Goal: Register for event/course

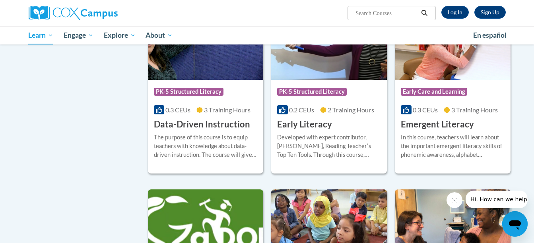
scroll to position [795, 0]
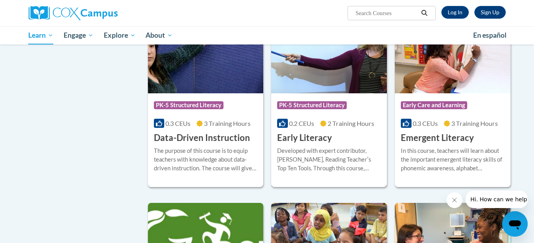
click at [328, 82] on img at bounding box center [329, 52] width 116 height 81
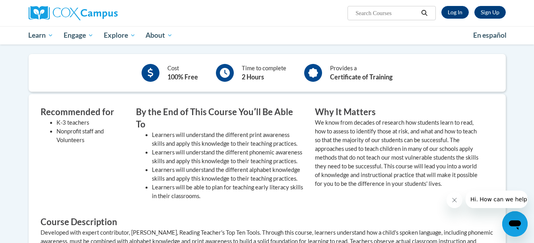
scroll to position [40, 0]
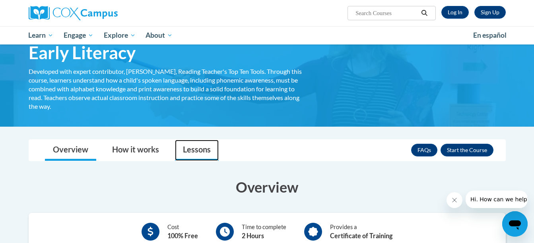
click at [200, 153] on link "Lessons" at bounding box center [197, 150] width 44 height 21
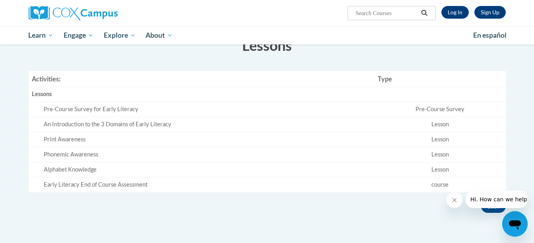
scroll to position [79, 0]
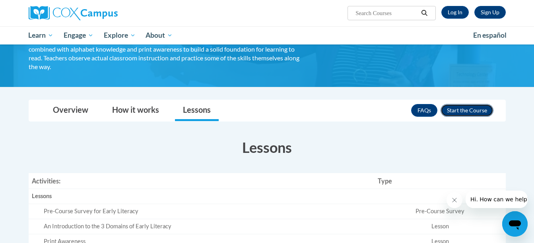
click at [461, 114] on button "Enroll" at bounding box center [466, 110] width 53 height 13
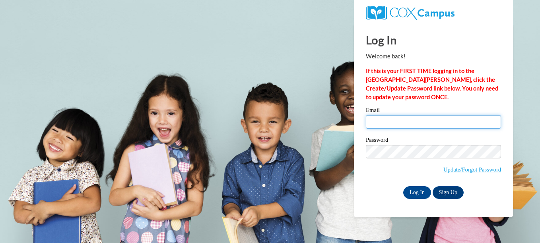
click at [435, 123] on input "Email" at bounding box center [433, 122] width 135 height 14
type input "ra03293@georgiasouthern.edu"
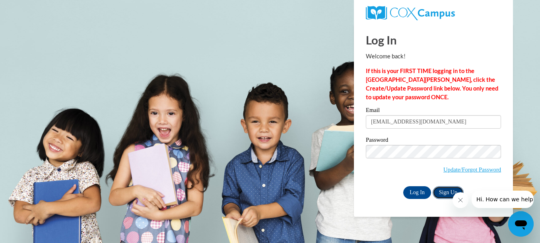
click at [443, 191] on link "Sign Up" at bounding box center [447, 192] width 31 height 13
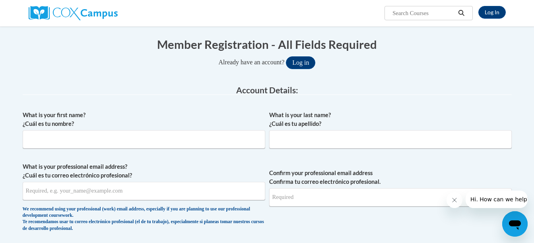
scroll to position [79, 0]
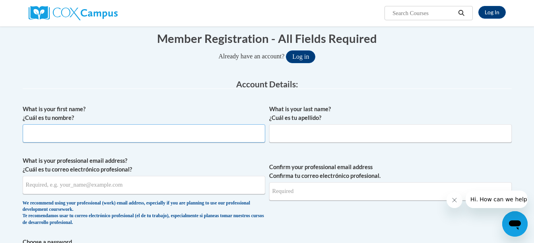
click at [81, 134] on input "What is your first name? ¿Cuál es tu nombre?" at bounding box center [144, 133] width 242 height 18
type input "[PERSON_NAME]"
type input "Hampton"
type input "ra03293@georgiasouthern.edu"
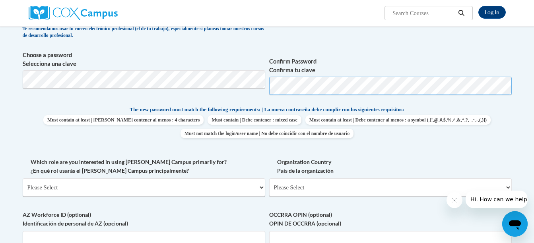
scroll to position [278, 0]
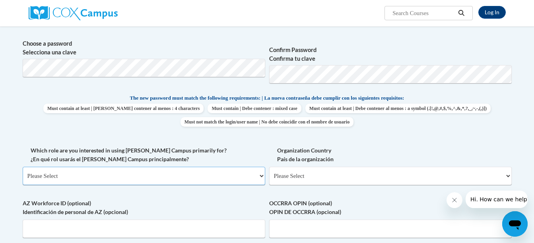
click at [196, 175] on select "Please Select College/University | Colegio/Universidad Community/Nonprofit Part…" at bounding box center [144, 176] width 242 height 18
select select "fbf2d438-af2f-41f8-98f1-81c410e29de3"
click at [23, 167] on select "Please Select College/University | Colegio/Universidad Community/Nonprofit Part…" at bounding box center [144, 176] width 242 height 18
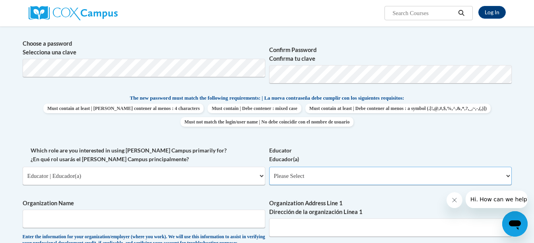
click at [373, 175] on select "Please Select Early Learning/Daycare Teacher/Family Home Care Provider | Maestr…" at bounding box center [390, 176] width 242 height 18
click at [188, 226] on input "Organization Name" at bounding box center [144, 219] width 242 height 18
click at [320, 176] on select "Please Select Early Learning/Daycare Teacher/Family Home Care Provider | Maestr…" at bounding box center [390, 176] width 242 height 18
select select "8e40623d-54d0-45cd-9f92-5df65cd3f8cf"
click at [269, 167] on select "Please Select Early Learning/Daycare Teacher/Family Home Care Provider | Maestr…" at bounding box center [390, 176] width 242 height 18
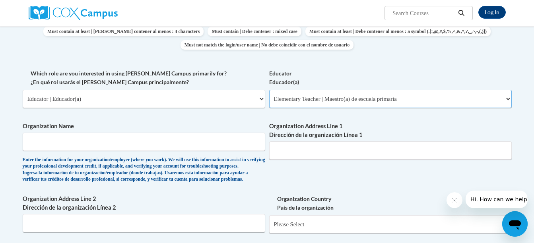
scroll to position [358, 0]
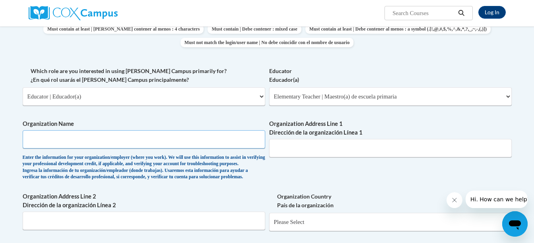
click at [163, 143] on input "Organization Name" at bounding box center [144, 139] width 242 height 18
type input "Pulaski K8"
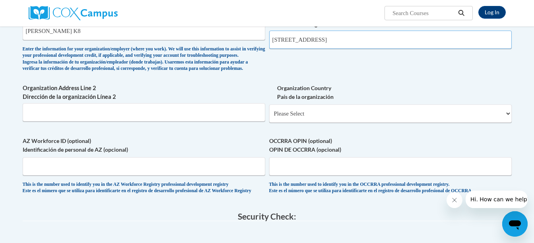
scroll to position [477, 0]
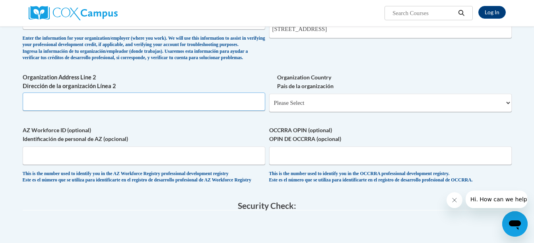
click at [97, 111] on input "Organization Address Line 2 Dirección de la organización Línea 2" at bounding box center [144, 102] width 242 height 18
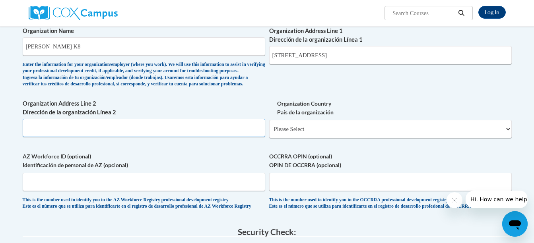
scroll to position [437, 0]
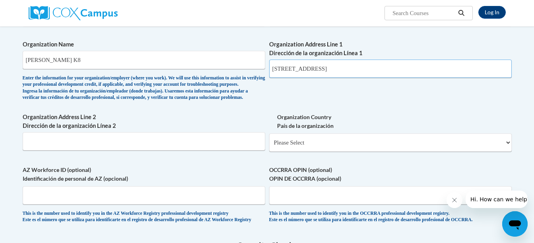
click at [376, 62] on input "1001 Tibet Ave, Savannah GA 31419" at bounding box center [390, 69] width 242 height 18
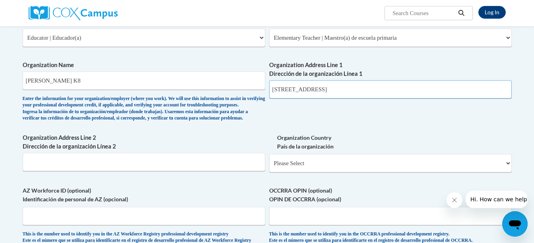
scroll to position [397, 0]
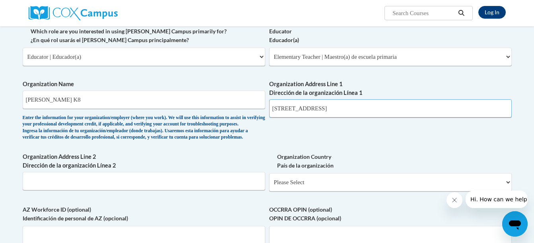
drag, startPoint x: 373, startPoint y: 71, endPoint x: 346, endPoint y: 74, distance: 27.1
click at [346, 73] on div "What is your first name? ¿Cuál es tu nombre? Ramona What is your last name? ¿Cu…" at bounding box center [267, 27] width 489 height 488
type input "1001 Tibet Ave"
select select "ad49bcad-a171-4b2e-b99c-48b446064914"
select select
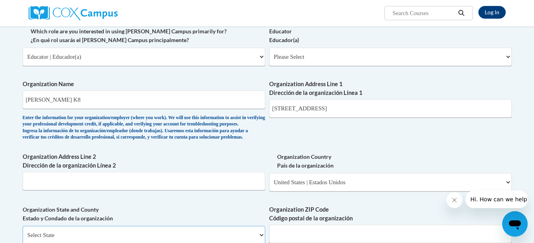
scroll to position [412, 0]
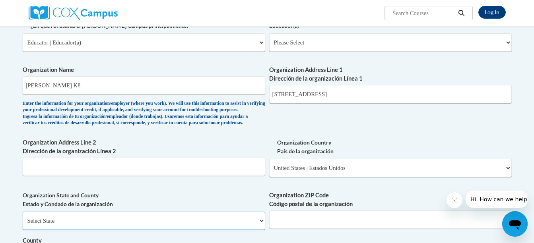
select select "Georgia"
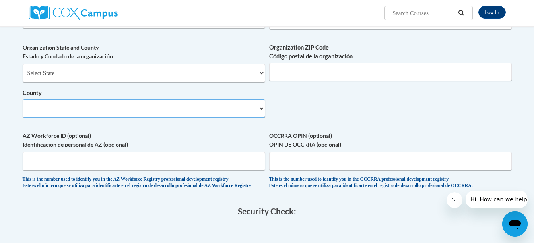
select select "null"
type input "31419"
type input "c"
click at [118, 118] on select "Select County Appling Atkinson Bacon Baker Baldwin Banks Barrow Bartow Ben Hill…" at bounding box center [144, 108] width 242 height 18
select select "Chatham"
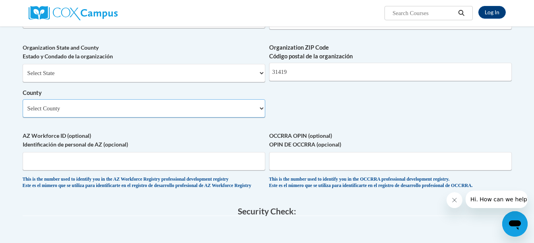
click at [23, 112] on select "Select County Appling Atkinson Bacon Baker Baldwin Banks Barrow Bartow Ben Hill…" at bounding box center [144, 108] width 242 height 18
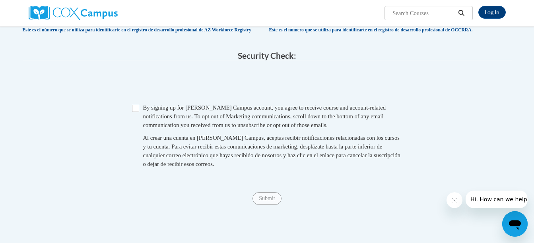
scroll to position [718, 0]
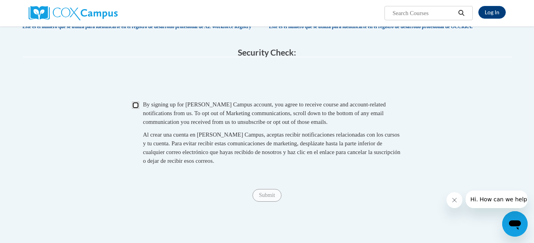
click at [139, 109] on input "Checkbox" at bounding box center [135, 105] width 7 height 7
checkbox input "true"
click at [266, 202] on input "Submit" at bounding box center [266, 195] width 29 height 13
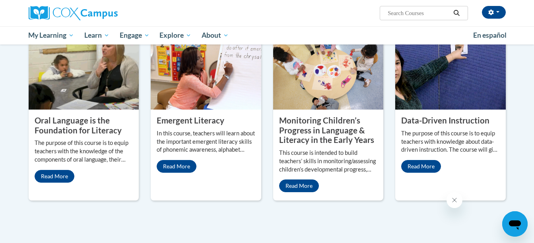
scroll to position [676, 0]
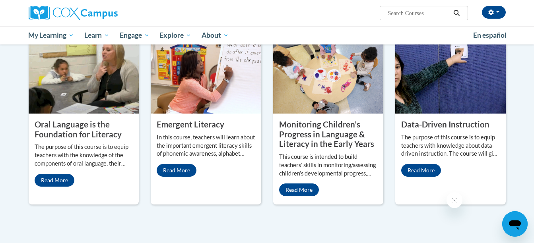
click at [410, 13] on input "Search..." at bounding box center [419, 13] width 64 height 10
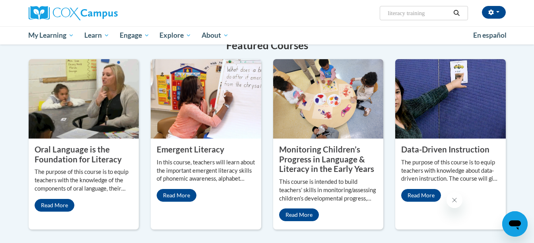
type input "literacy training"
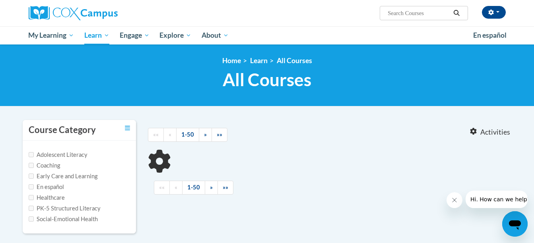
type input "literacy training"
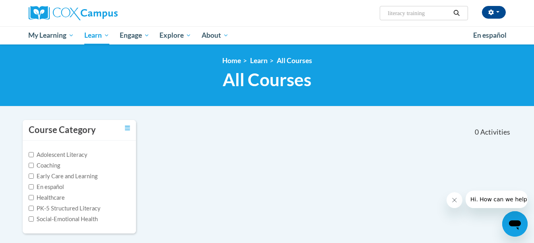
click at [60, 21] on div at bounding box center [104, 13] width 163 height 26
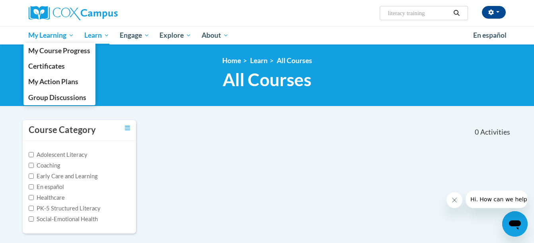
click at [61, 37] on span "My Learning" at bounding box center [51, 36] width 46 height 10
click at [59, 56] on link "My Course Progress" at bounding box center [59, 50] width 72 height 15
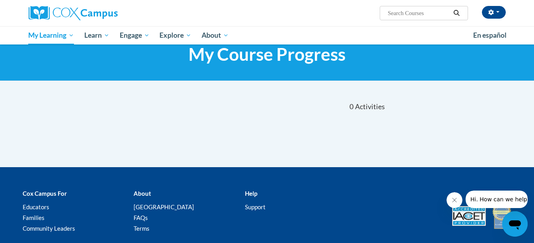
scroll to position [40, 0]
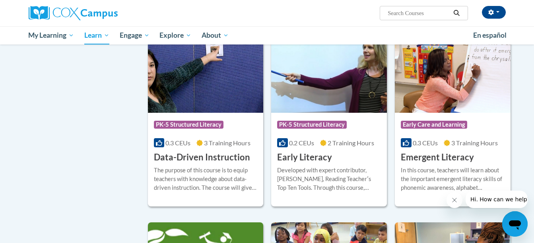
scroll to position [795, 0]
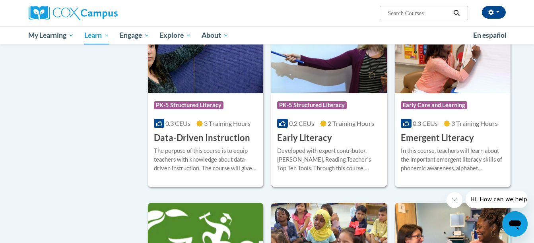
click at [332, 83] on img at bounding box center [329, 52] width 116 height 81
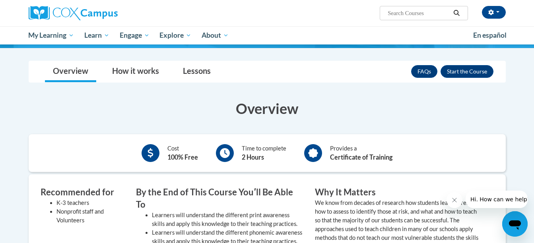
scroll to position [119, 0]
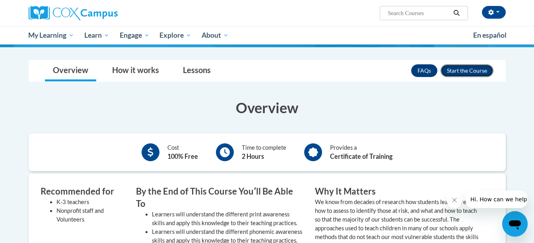
click at [462, 70] on button "Enroll" at bounding box center [466, 70] width 53 height 13
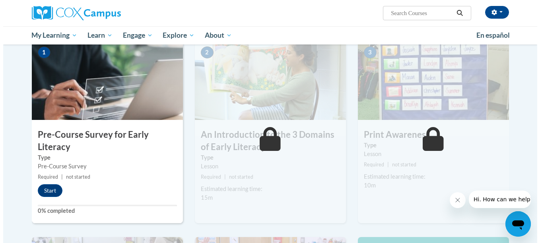
scroll to position [238, 0]
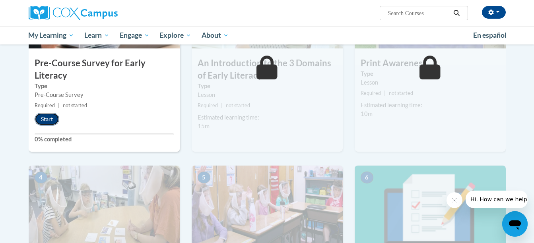
click at [49, 117] on button "Start" at bounding box center [47, 119] width 25 height 13
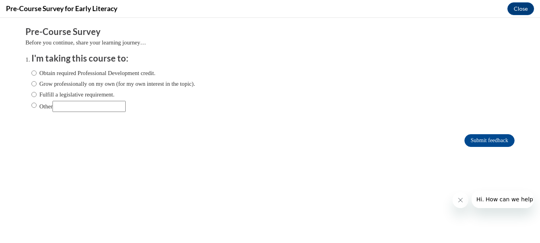
scroll to position [0, 0]
click at [31, 106] on input "Other" at bounding box center [33, 105] width 5 height 9
radio input "true"
click at [80, 109] on input "Other" at bounding box center [88, 106] width 73 height 11
type input "Degree program"
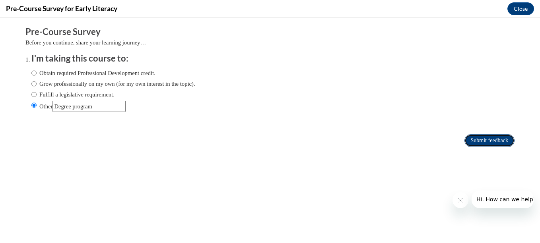
click at [487, 134] on input "Submit feedback" at bounding box center [489, 140] width 50 height 13
click at [486, 139] on input "Submit feedback" at bounding box center [489, 140] width 50 height 13
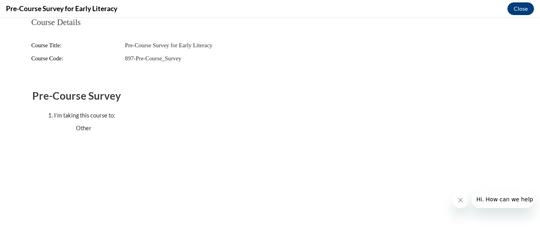
click at [457, 202] on icon "Close message from company" at bounding box center [460, 200] width 6 height 6
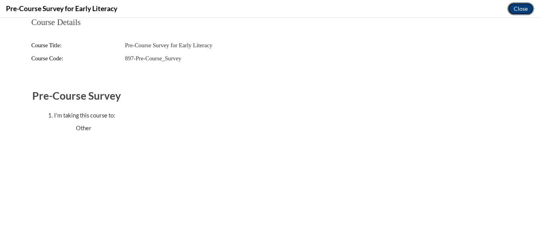
click at [515, 8] on button "Close" at bounding box center [520, 8] width 27 height 13
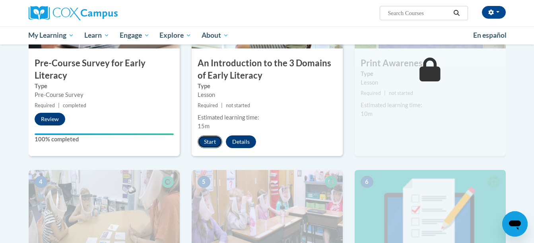
click at [216, 145] on button "Start" at bounding box center [209, 141] width 25 height 13
